Goal: Transaction & Acquisition: Purchase product/service

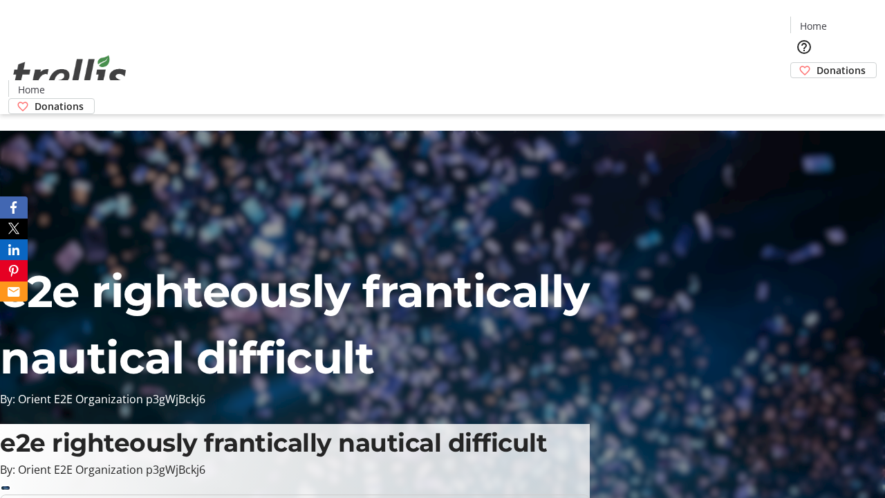
click at [817, 63] on span "Donations" at bounding box center [841, 70] width 49 height 15
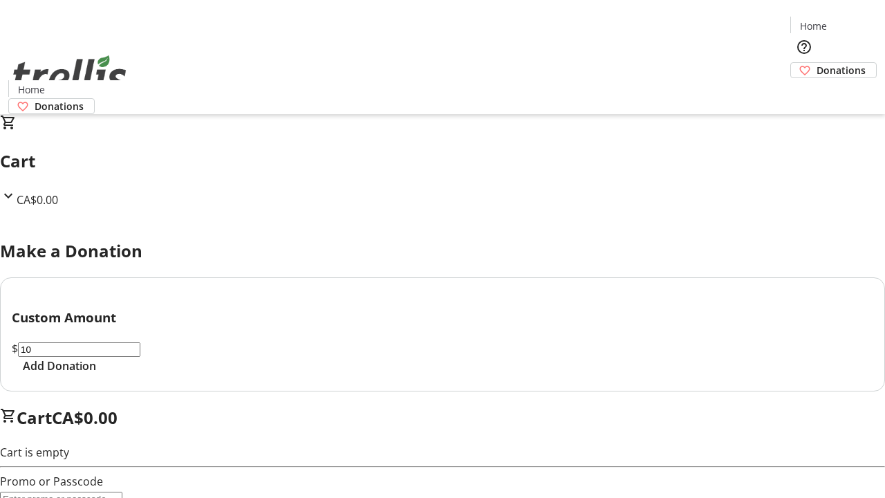
click at [96, 374] on span "Add Donation" at bounding box center [59, 365] width 73 height 17
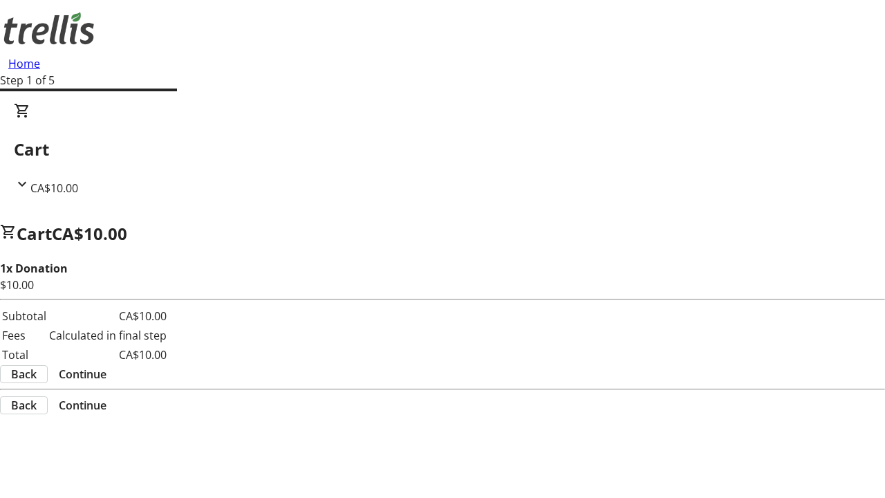
select select "BC"
select select "CA"
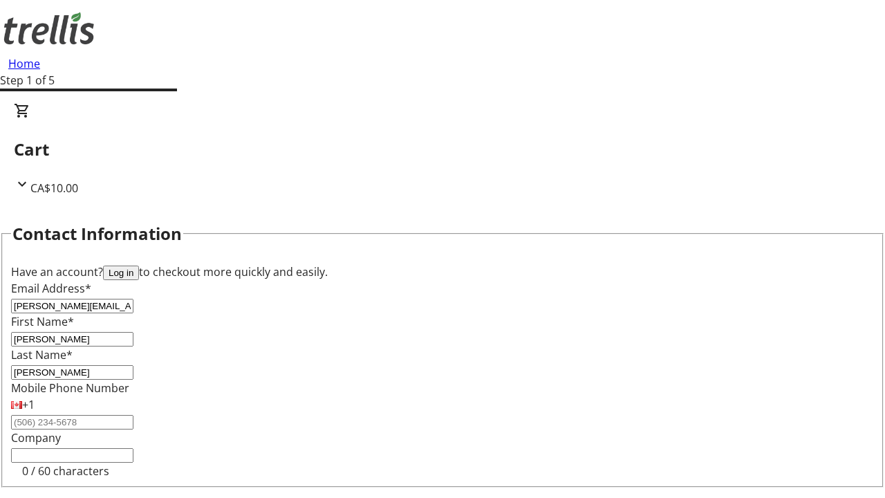
type input "Kelowna"
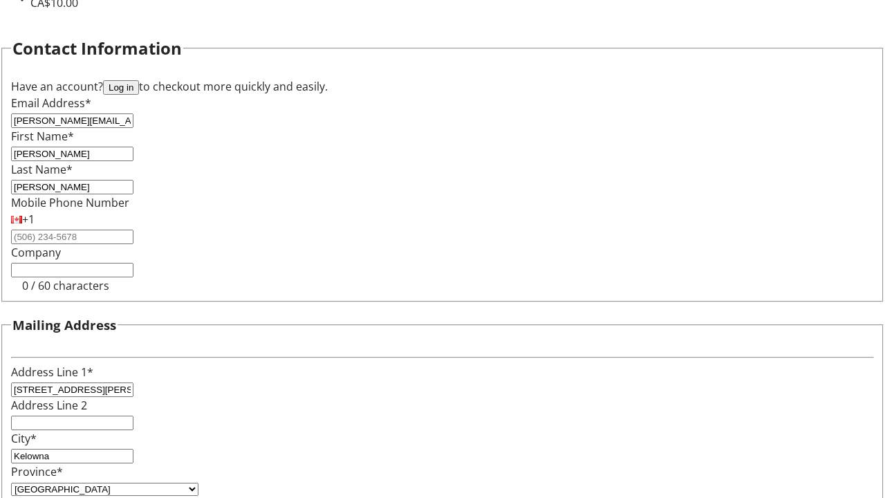
type input "V1Y 0C2"
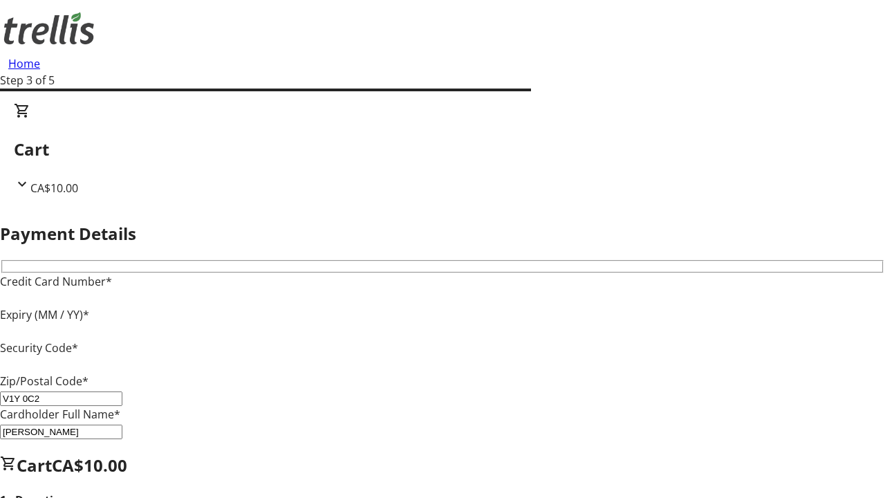
type input "V1Y 0C2"
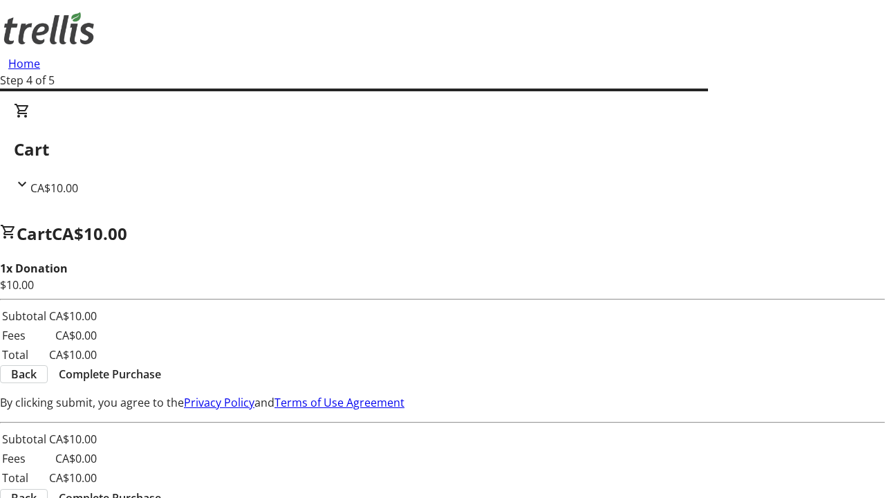
click at [161, 366] on span "Complete Purchase" at bounding box center [110, 374] width 102 height 17
